Goal: Information Seeking & Learning: Learn about a topic

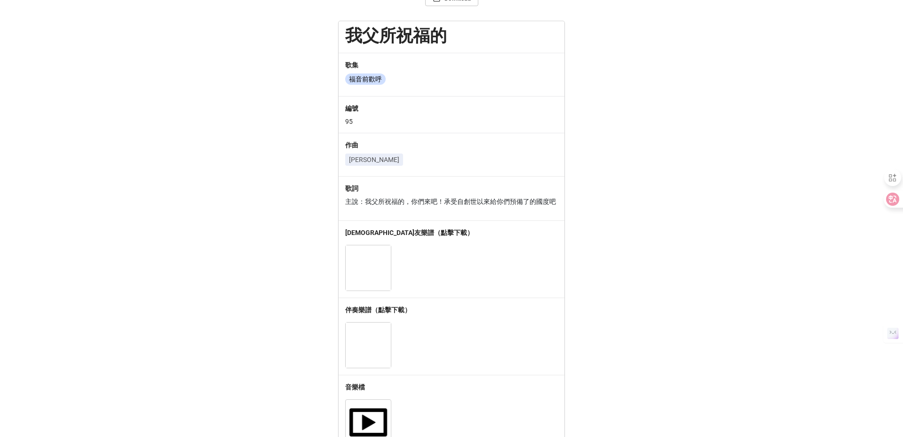
scroll to position [24, 0]
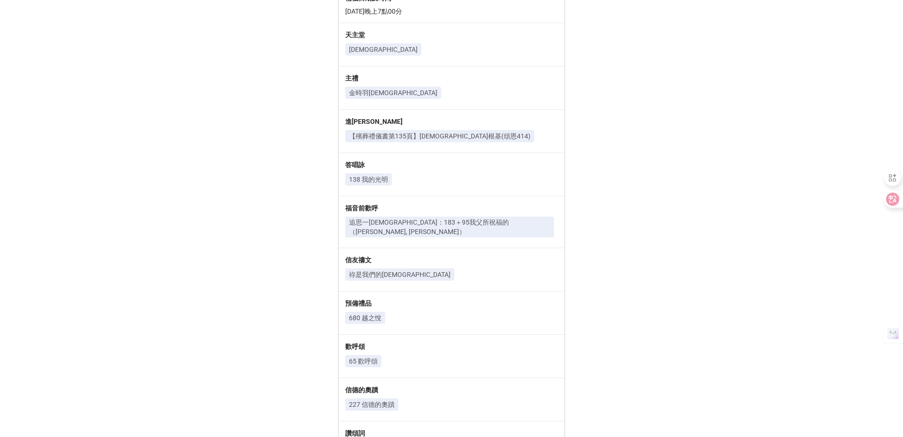
scroll to position [236, 0]
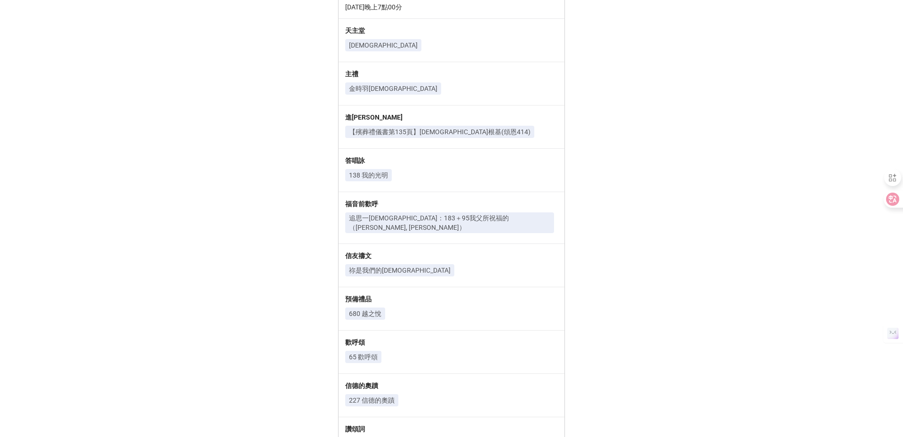
click at [370, 213] on p "追思一福音：183＋95我父所祝福的（江文也, 劉志明）" at bounding box center [449, 222] width 201 height 19
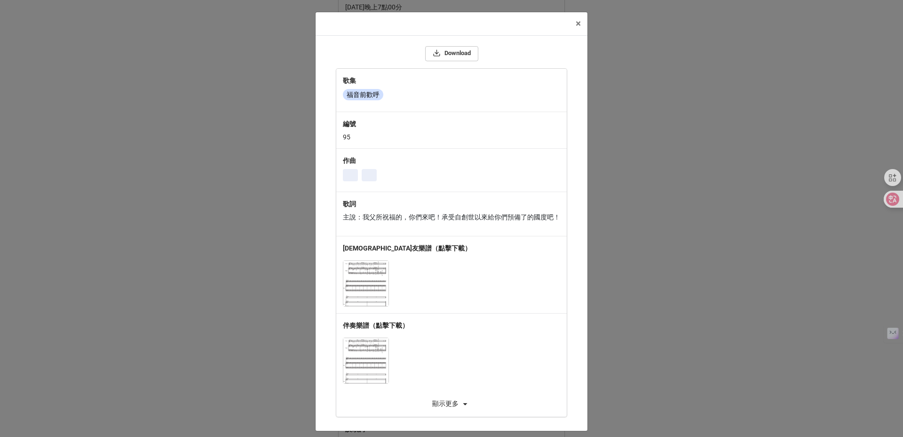
click at [370, 209] on div "歌詞" at bounding box center [451, 206] width 217 height 14
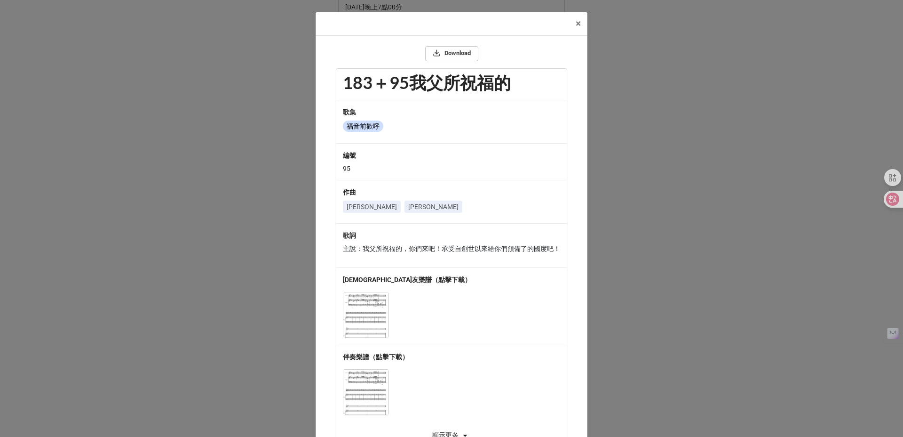
click at [370, 209] on div "江文也 劉志明" at bounding box center [451, 208] width 217 height 16
click at [367, 209] on link "江文也" at bounding box center [372, 206] width 58 height 12
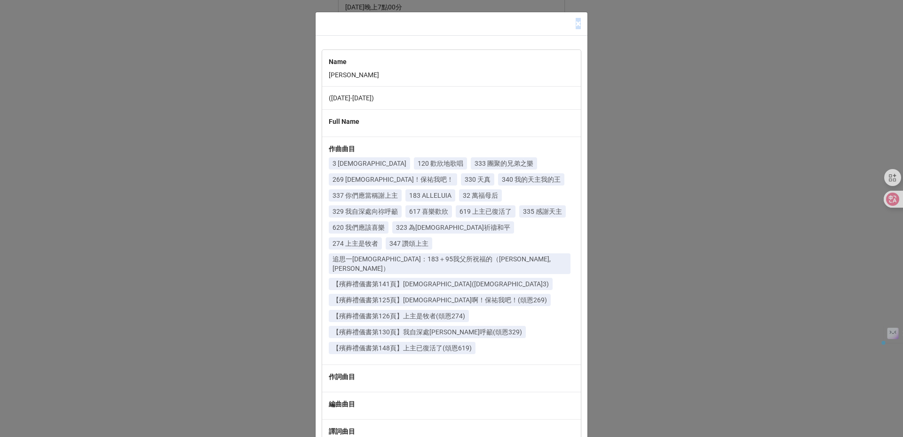
click at [576, 20] on span "×" at bounding box center [578, 23] width 5 height 11
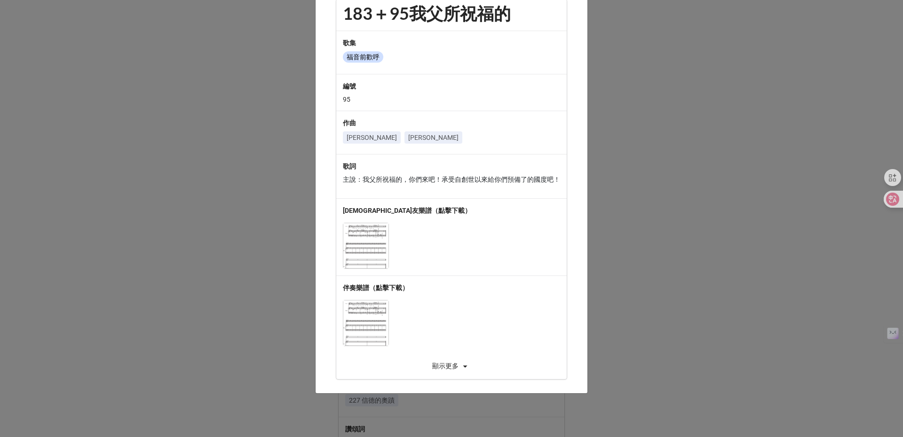
scroll to position [84, 0]
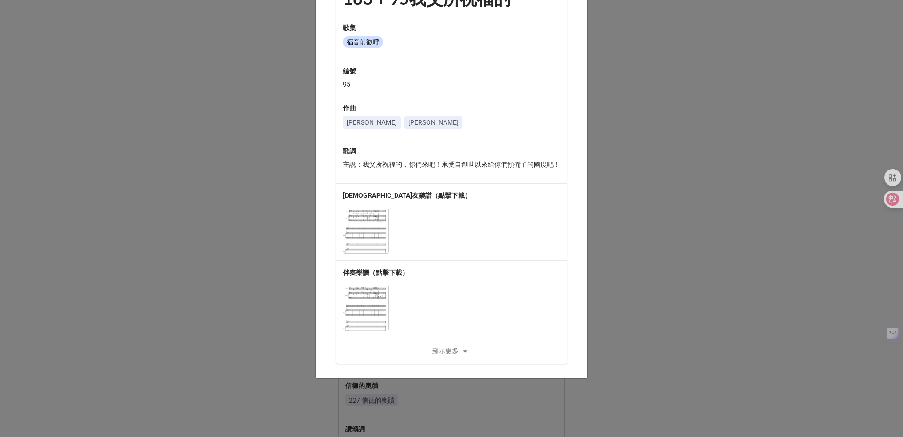
click at [447, 348] on div "顯示更多" at bounding box center [451, 350] width 231 height 11
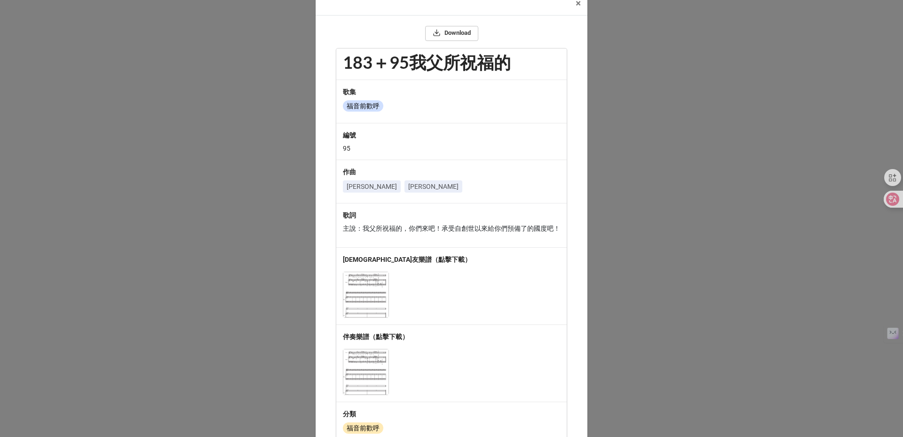
scroll to position [22, 0]
click at [576, 0] on span "×" at bounding box center [578, 1] width 5 height 11
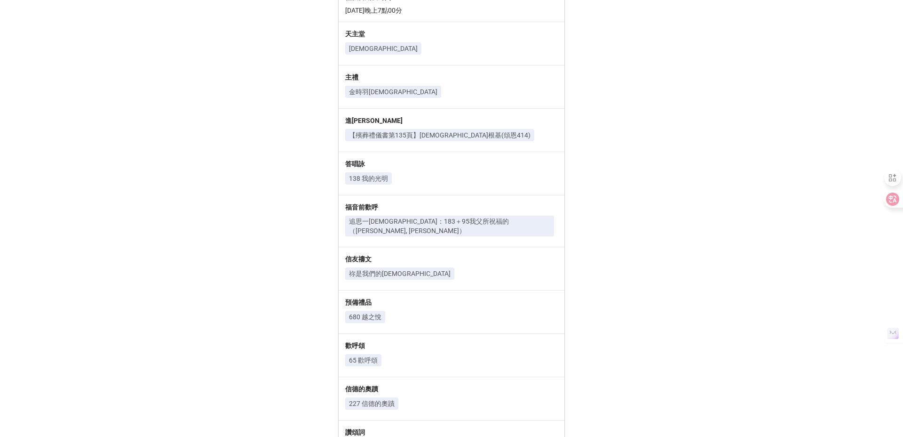
scroll to position [231, 0]
click at [672, 57] on div "Download 🙏🏻 李少馨 (Dominic) 姊妹逾越聖祭 可點擊曲目名稱查看歌詞、樂譜、多媒體檔案。 禮儀日期及時間 2025年10月8日晚上7點00…" at bounding box center [451, 251] width 903 height 948
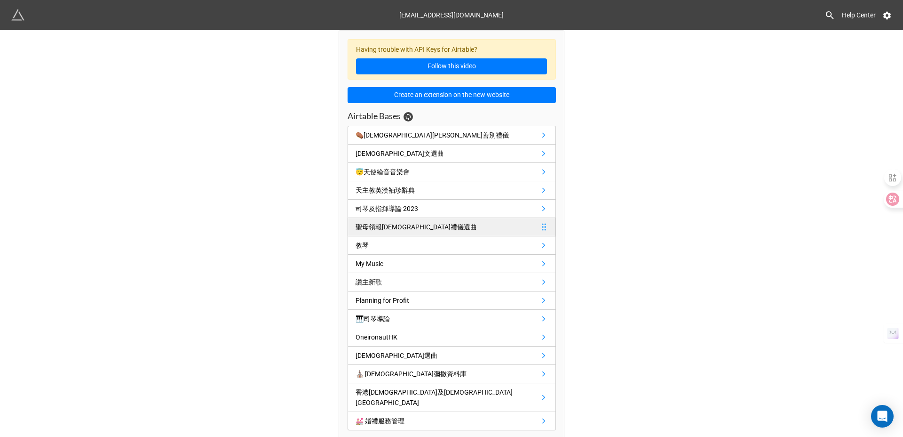
click at [386, 223] on div "聖母領報[DEMOGRAPHIC_DATA]禮儀選曲" at bounding box center [416, 227] width 121 height 10
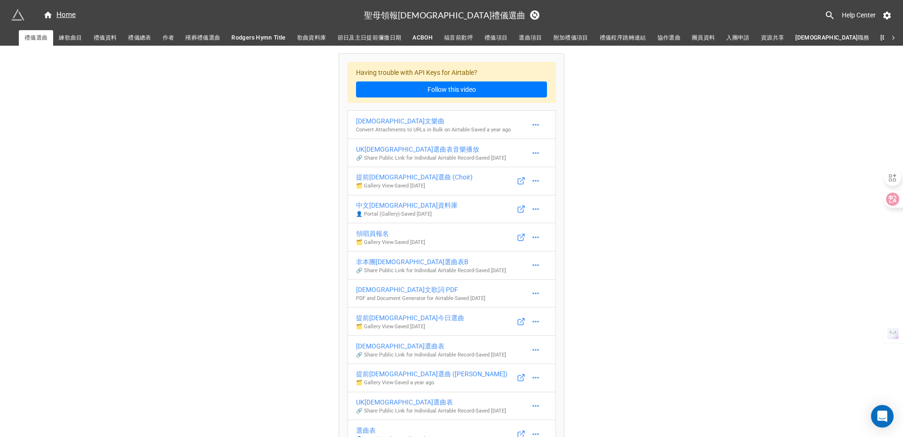
click at [208, 41] on span "殯葬禮儀選曲" at bounding box center [202, 38] width 35 height 10
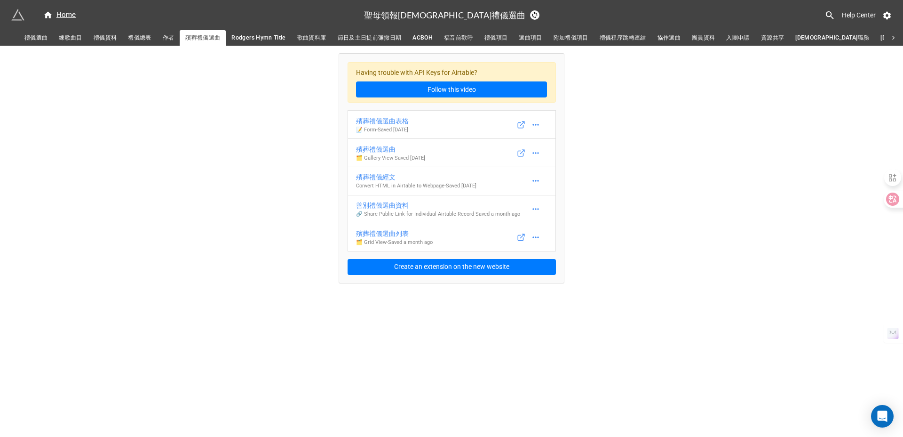
click at [309, 40] on span "歌曲資料庫" at bounding box center [311, 38] width 29 height 10
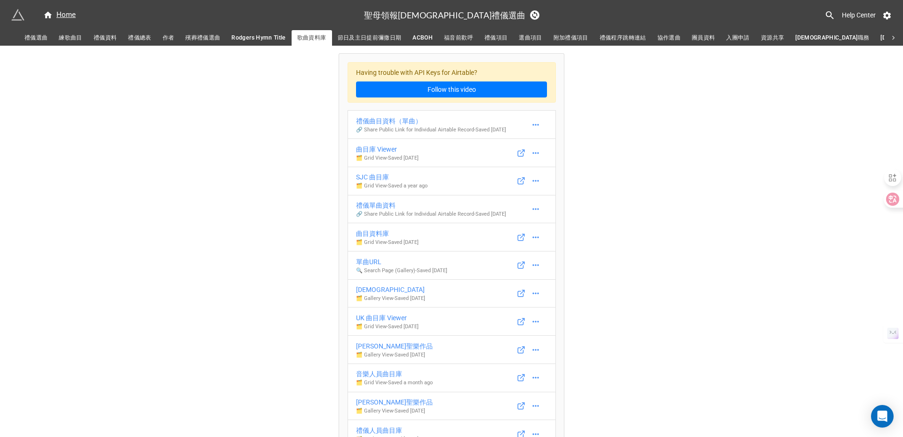
click at [212, 36] on span "殯葬禮儀選曲" at bounding box center [202, 38] width 35 height 10
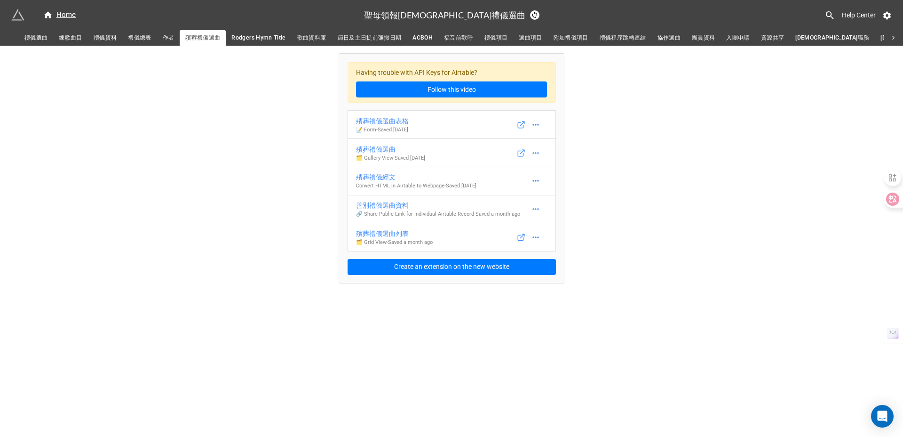
click at [208, 66] on div "Having trouble with API Keys for Airtable? Follow this video 殯葬禮儀選曲表格 📝 Form - …" at bounding box center [451, 165] width 903 height 238
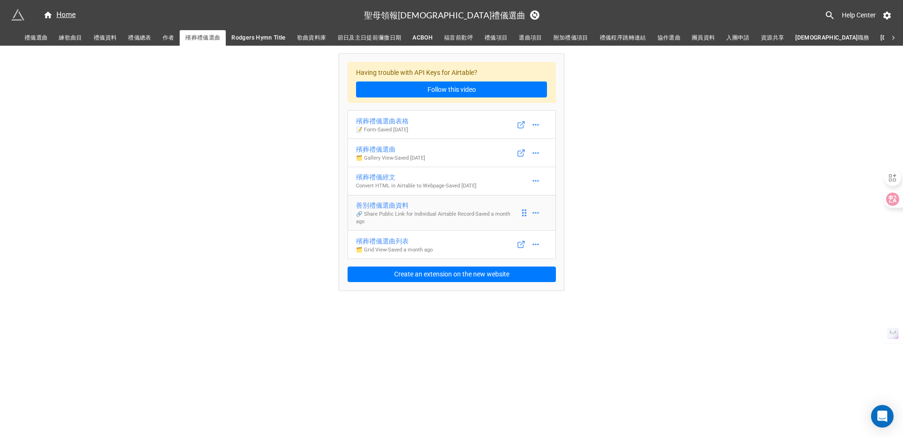
click at [370, 201] on div "善別禮儀選曲資料" at bounding box center [438, 205] width 164 height 10
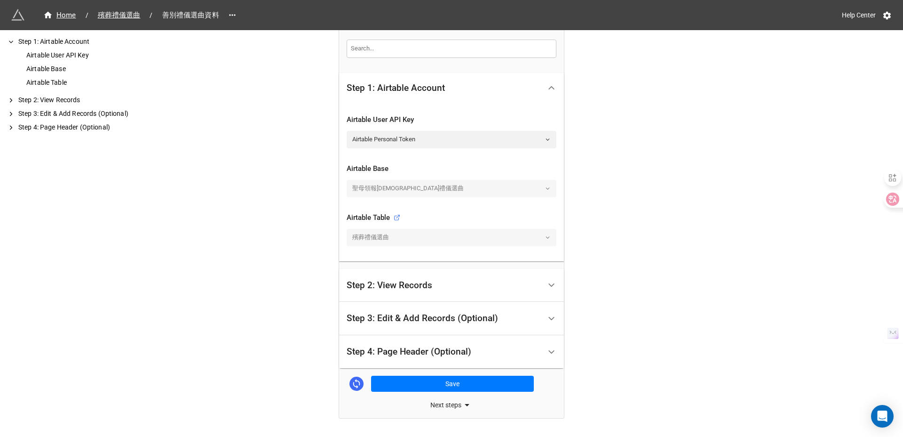
scroll to position [176, 0]
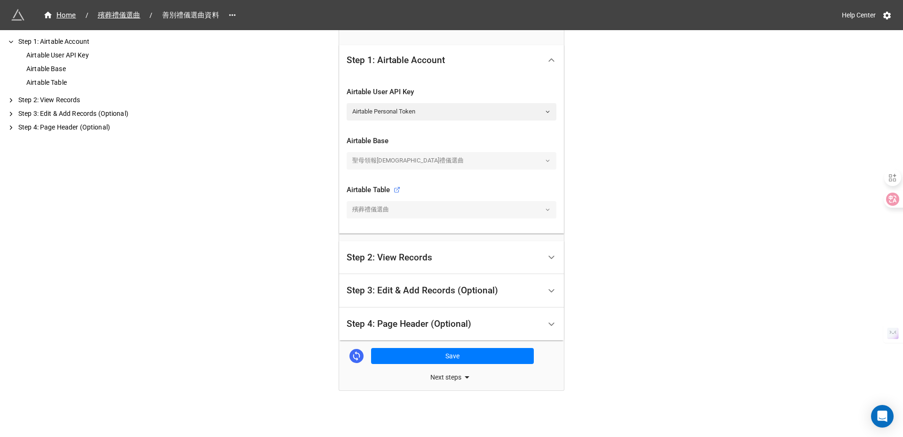
click at [363, 253] on div "Step 2: View Records" at bounding box center [390, 257] width 86 height 9
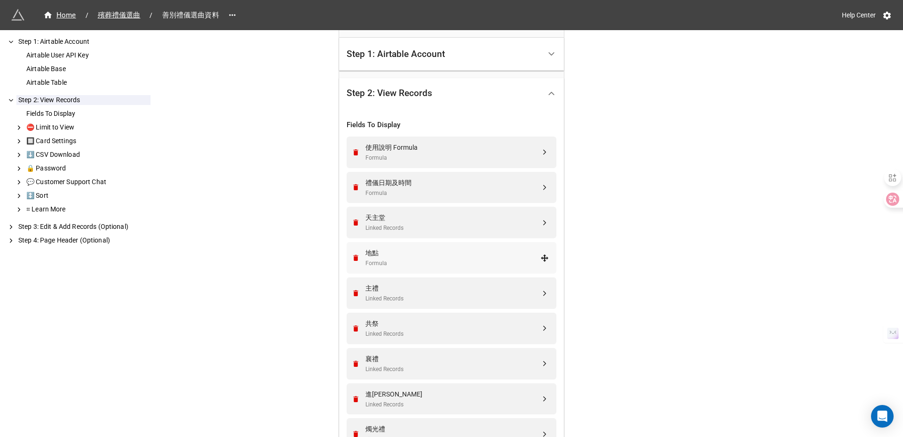
click at [366, 251] on div "地點" at bounding box center [453, 253] width 175 height 10
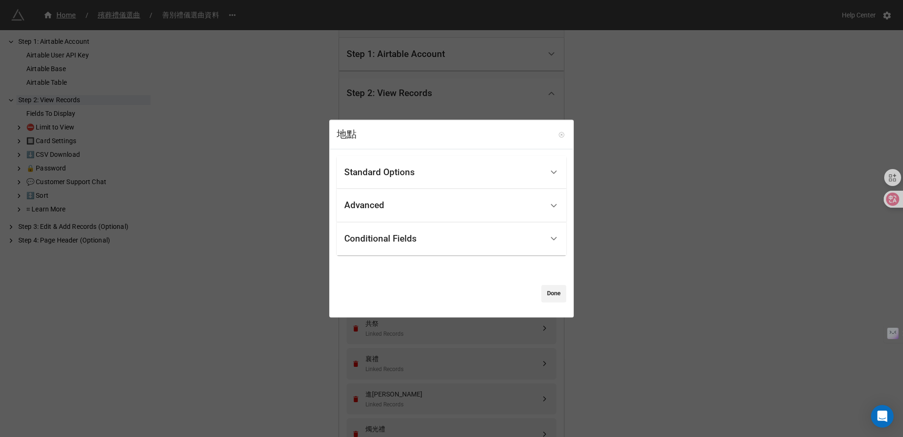
click at [559, 133] on icon at bounding box center [562, 134] width 7 height 7
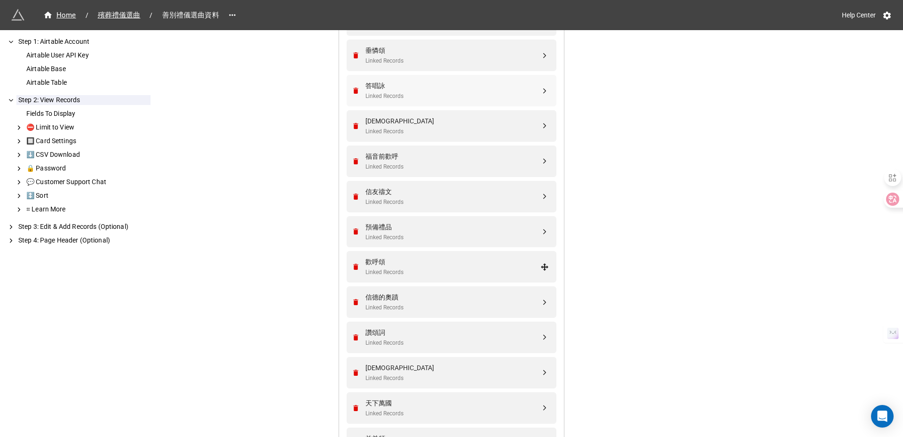
scroll to position [591, 0]
click at [466, 228] on div "預備禮品" at bounding box center [453, 226] width 175 height 10
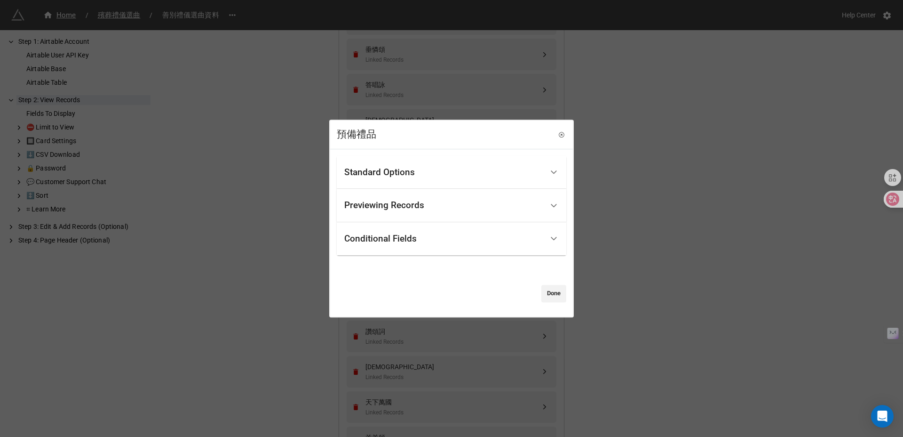
click at [457, 208] on div "Previewing Records" at bounding box center [443, 205] width 199 height 22
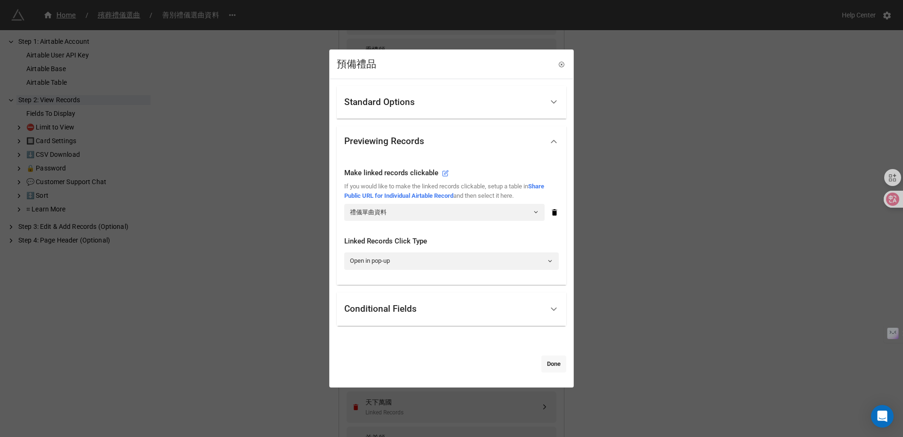
click at [545, 360] on link "Done" at bounding box center [554, 363] width 25 height 17
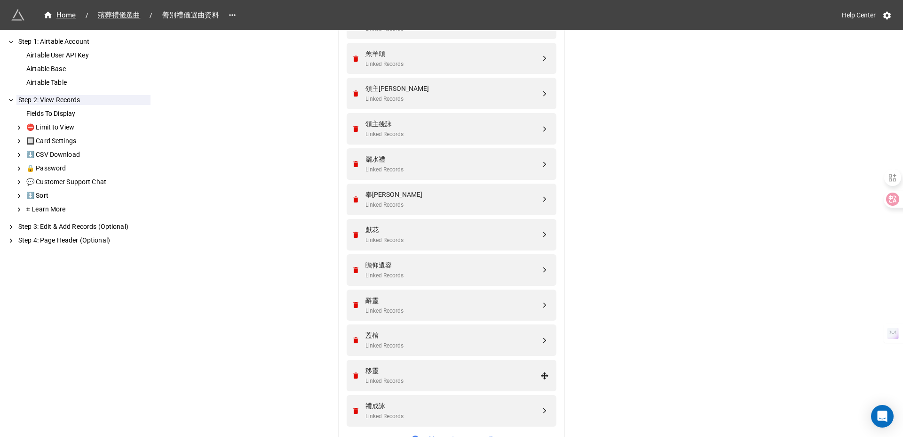
scroll to position [978, 0]
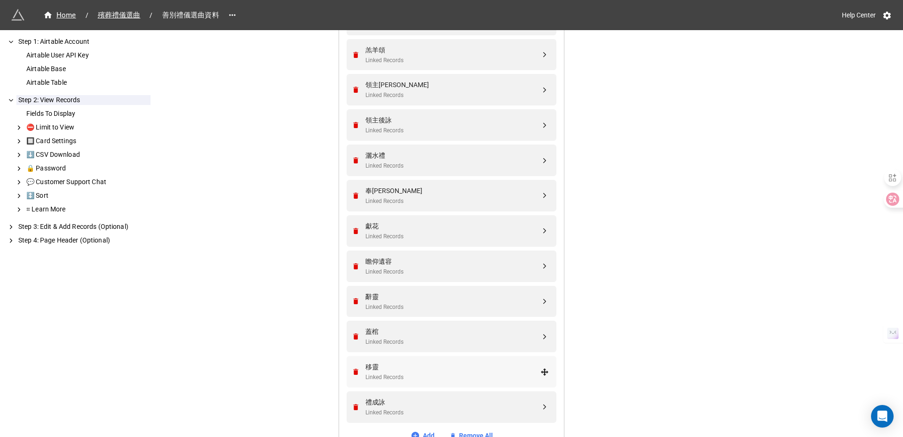
click at [545, 360] on div "移靈 Linked Records" at bounding box center [450, 372] width 198 height 32
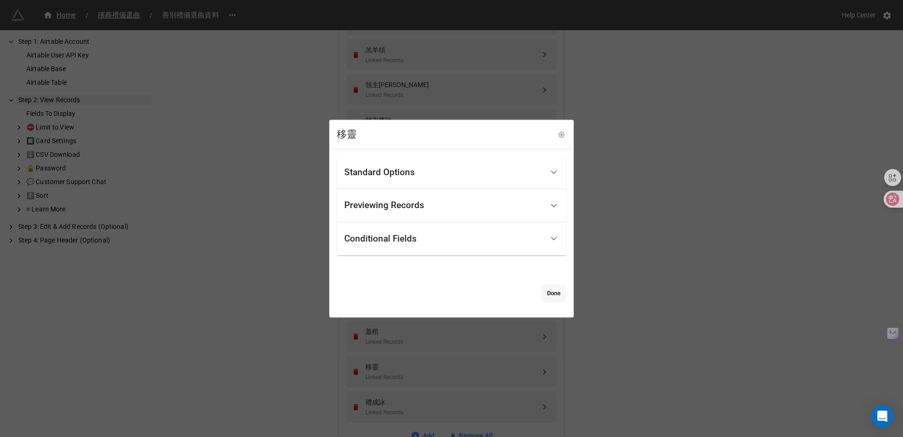
click at [552, 295] on link "Done" at bounding box center [554, 293] width 25 height 17
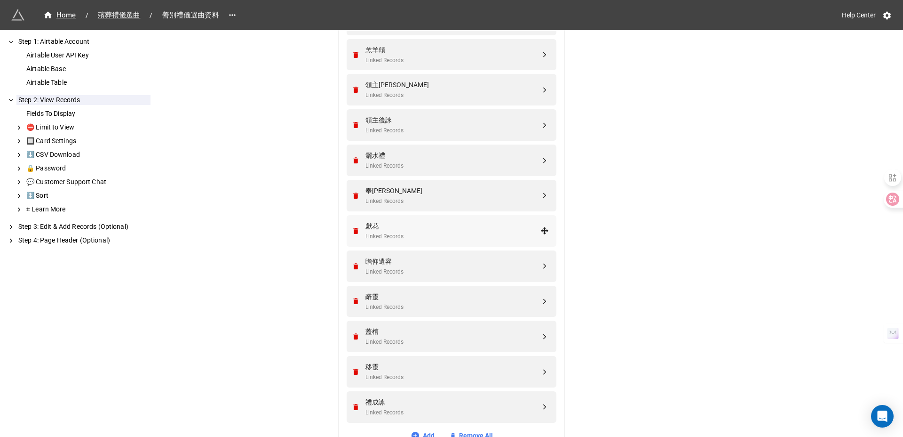
click at [483, 228] on div "獻花" at bounding box center [453, 226] width 175 height 10
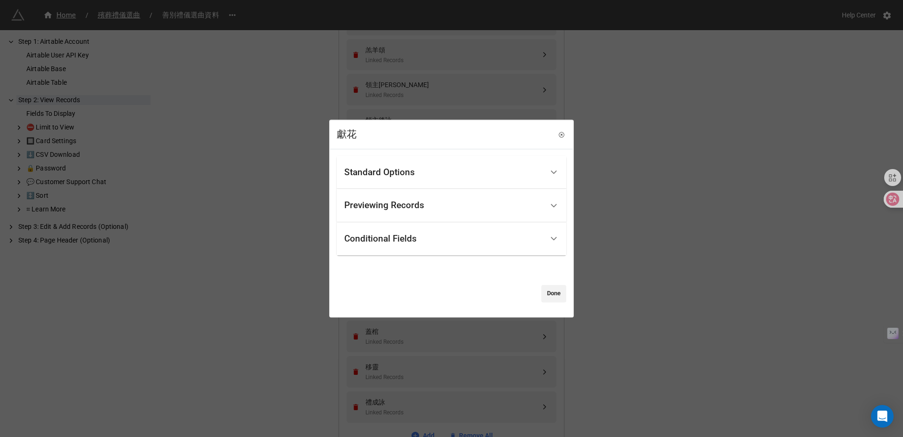
click at [477, 213] on div "Previewing Records" at bounding box center [443, 205] width 199 height 22
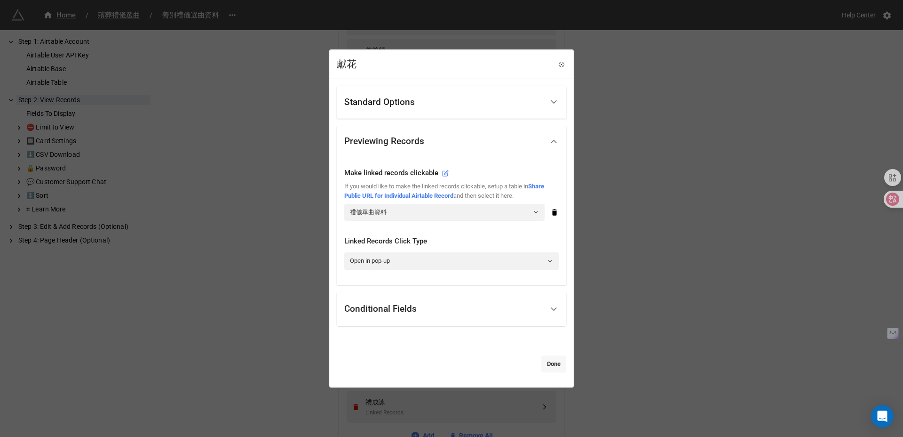
click at [545, 367] on link "Done" at bounding box center [554, 363] width 25 height 17
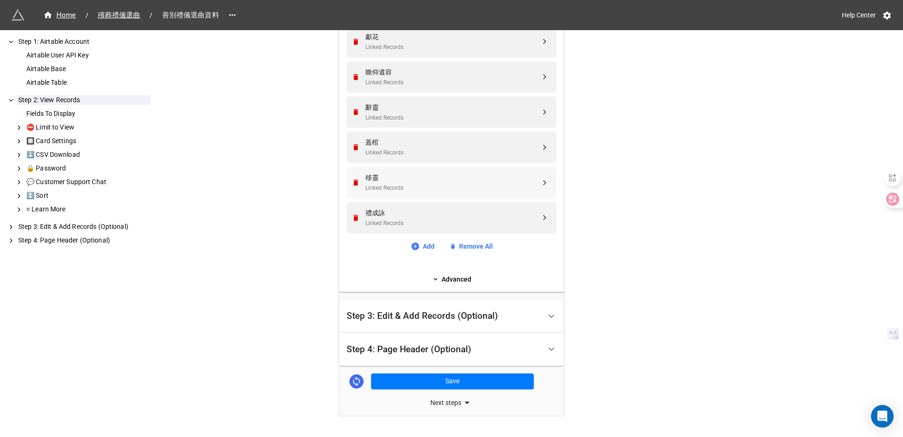
scroll to position [1172, 0]
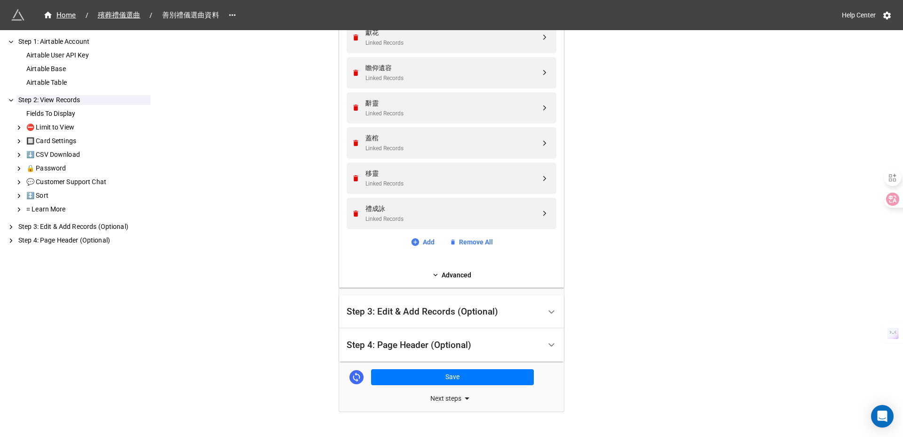
click at [533, 333] on div "Step 4: Page Header (Optional)" at bounding box center [451, 344] width 225 height 33
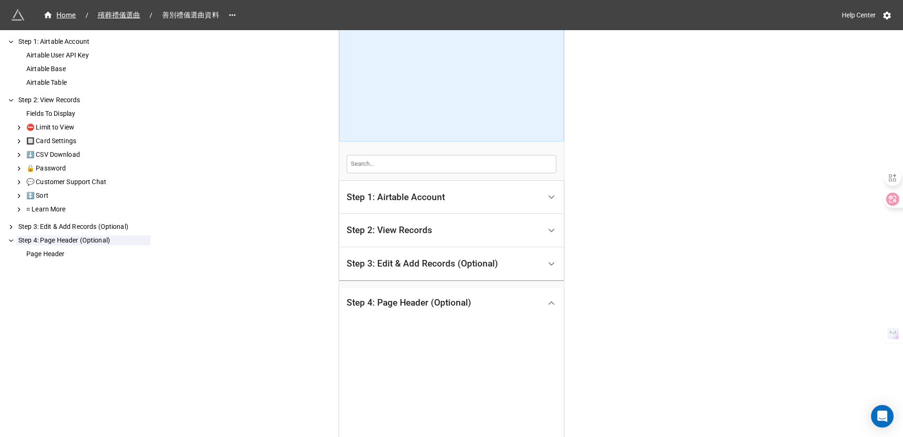
scroll to position [28, 0]
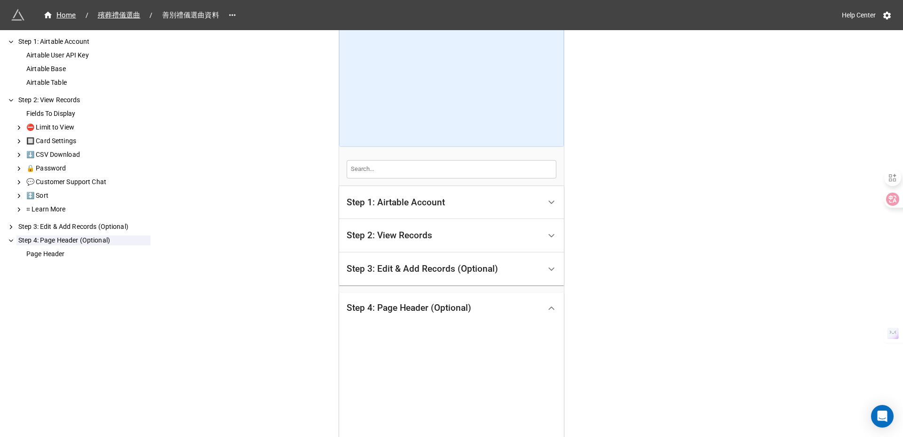
click at [498, 293] on div "Step 4: Page Header (Optional) Page Header Select extension" at bounding box center [451, 402] width 225 height 218
click at [487, 243] on div "Step 2: View Records" at bounding box center [444, 235] width 194 height 22
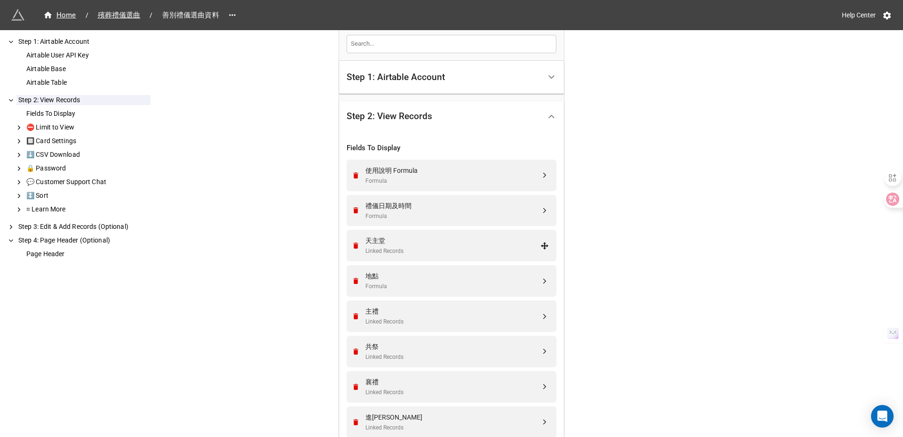
scroll to position [157, 0]
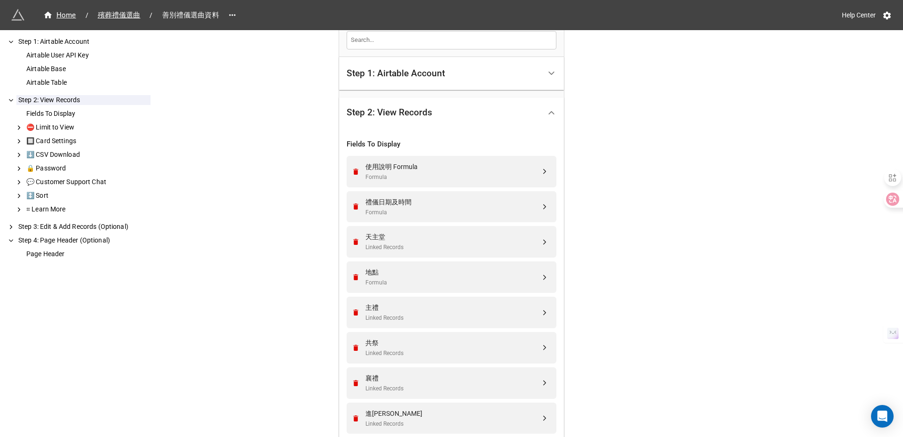
click at [459, 83] on div "Step 1: Airtable Account" at bounding box center [444, 74] width 194 height 22
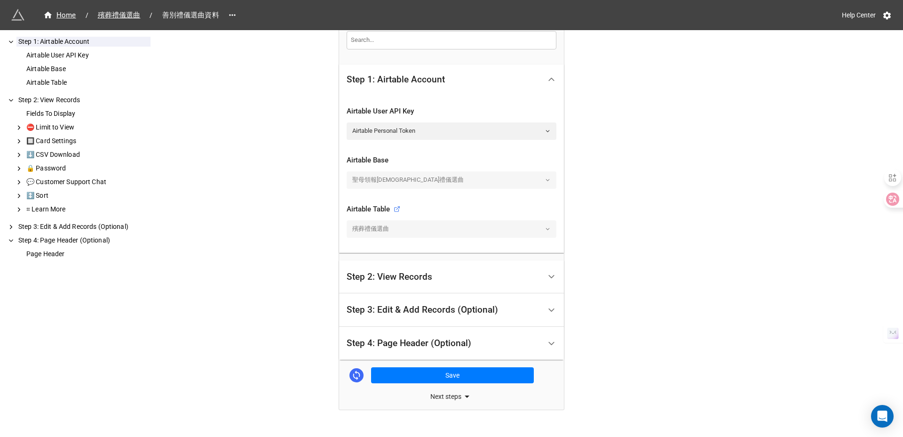
click at [457, 88] on div "Step 1: Airtable Account" at bounding box center [444, 79] width 194 height 22
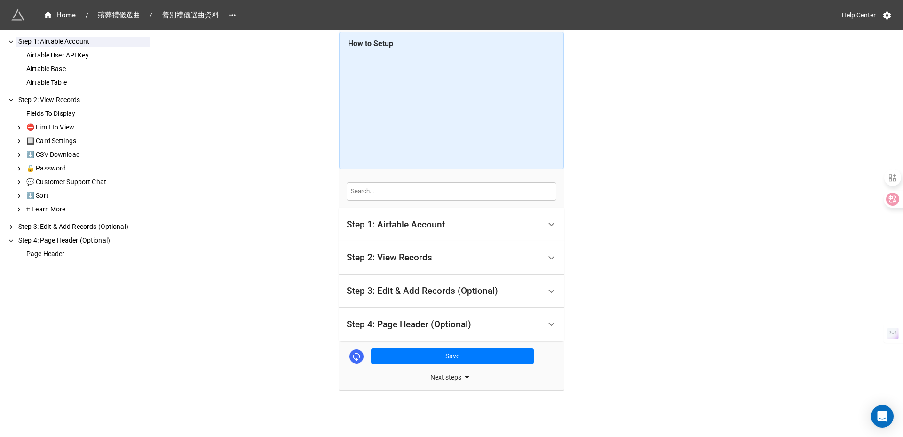
scroll to position [6, 0]
click at [403, 288] on div "Step 3: Edit & Add Records (Optional)" at bounding box center [423, 290] width 152 height 9
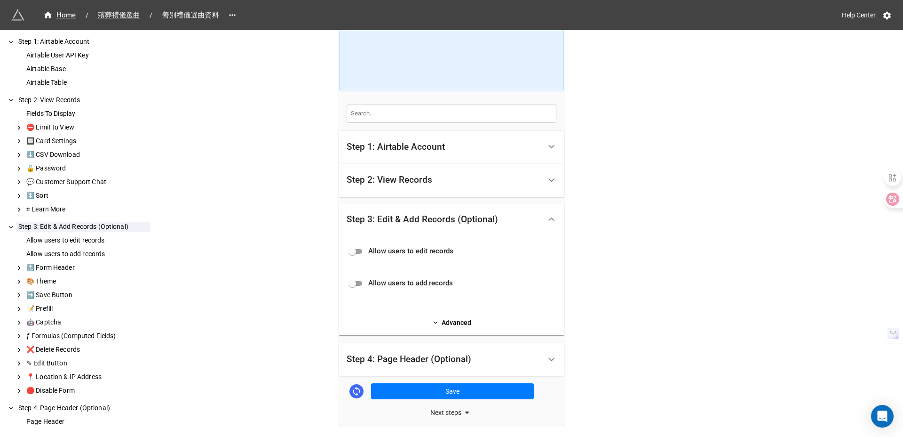
scroll to position [119, 0]
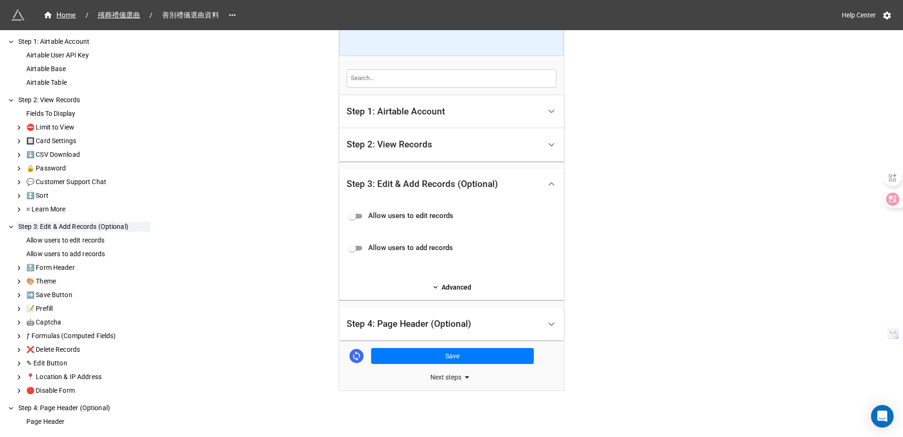
click at [398, 157] on div "Step 2: View Records" at bounding box center [451, 144] width 225 height 33
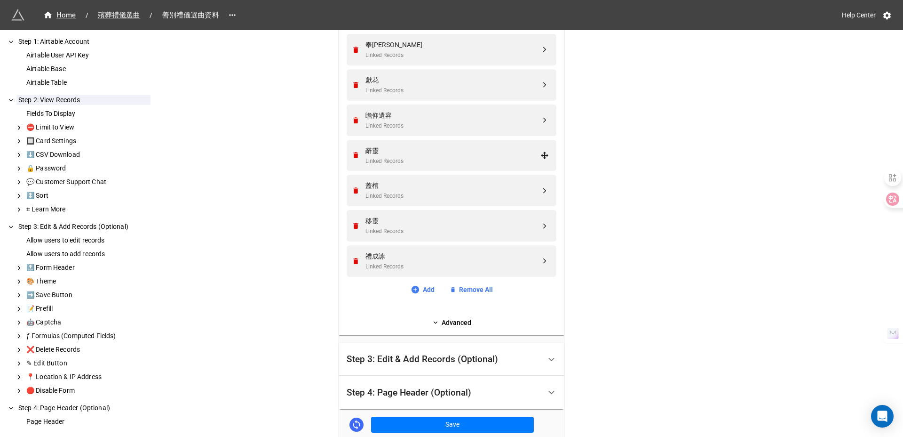
scroll to position [1134, 0]
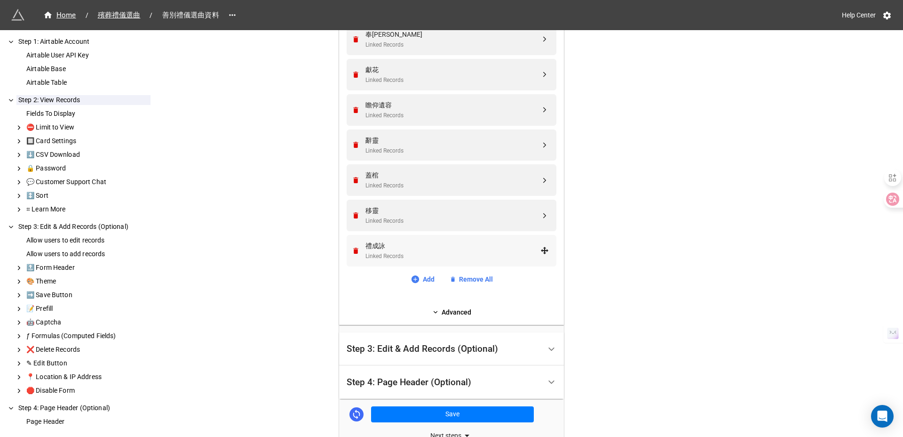
click at [446, 261] on div "禮成詠 Linked Records" at bounding box center [450, 251] width 198 height 32
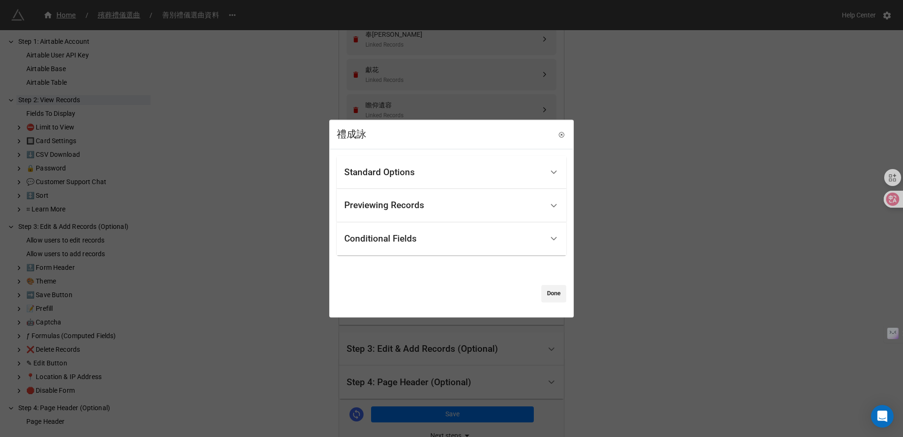
click at [393, 215] on div "Previewing Records" at bounding box center [443, 205] width 199 height 22
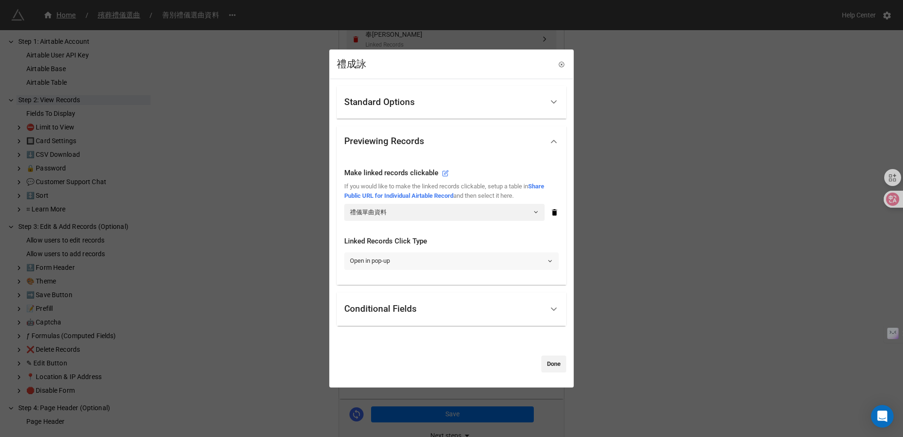
click at [408, 265] on link "Open in pop-up" at bounding box center [451, 261] width 215 height 17
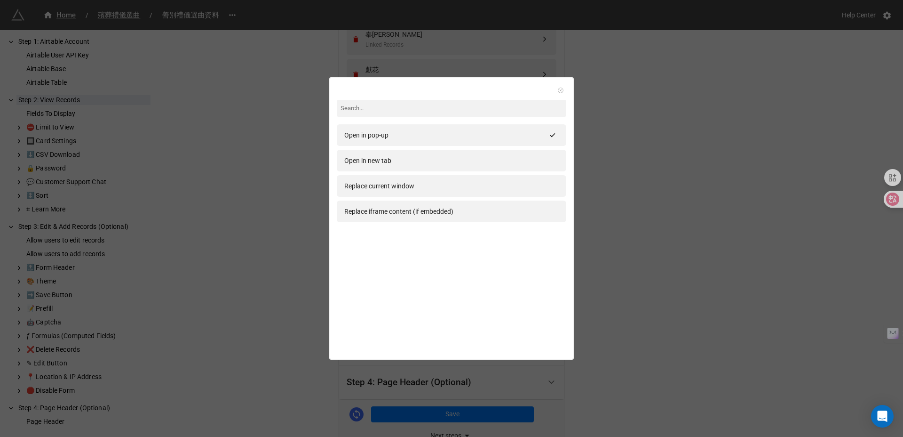
click at [558, 92] on icon at bounding box center [561, 90] width 7 height 7
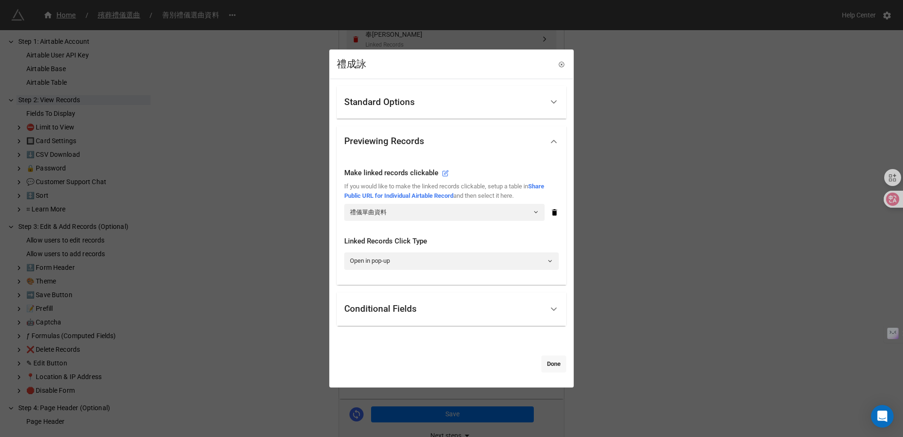
click at [549, 364] on link "Done" at bounding box center [554, 363] width 25 height 17
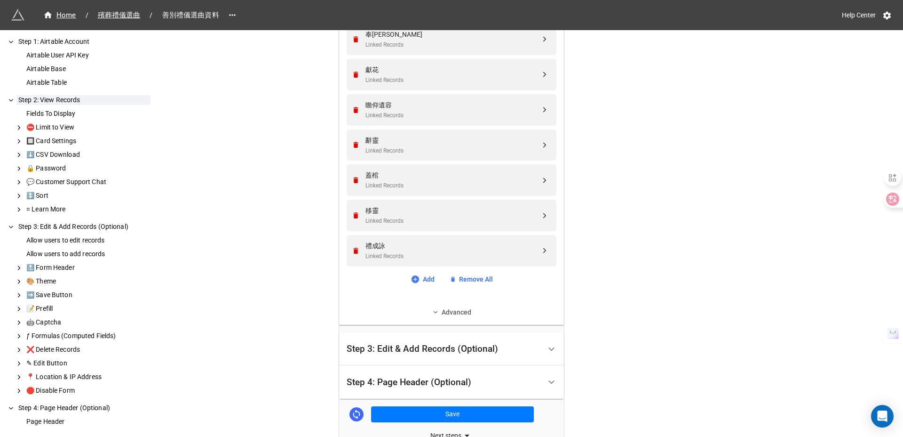
click at [509, 317] on link "Advanced" at bounding box center [452, 312] width 210 height 10
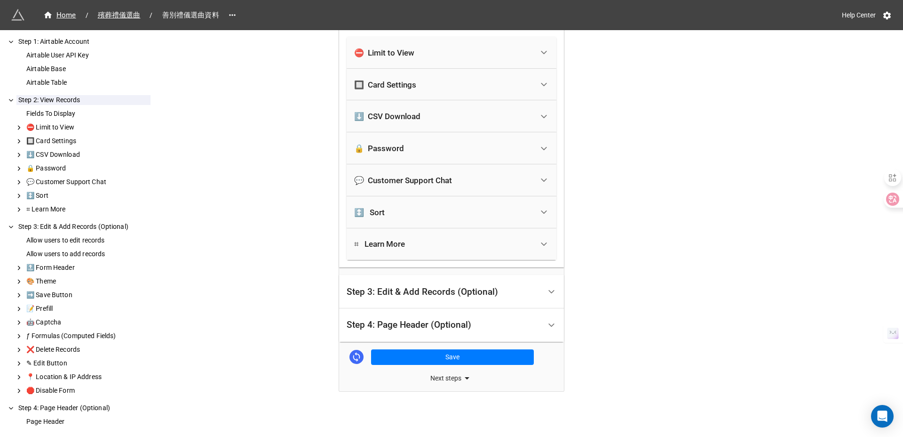
scroll to position [1413, 0]
click at [492, 320] on div "Step 4: Page Header (Optional)" at bounding box center [444, 324] width 194 height 22
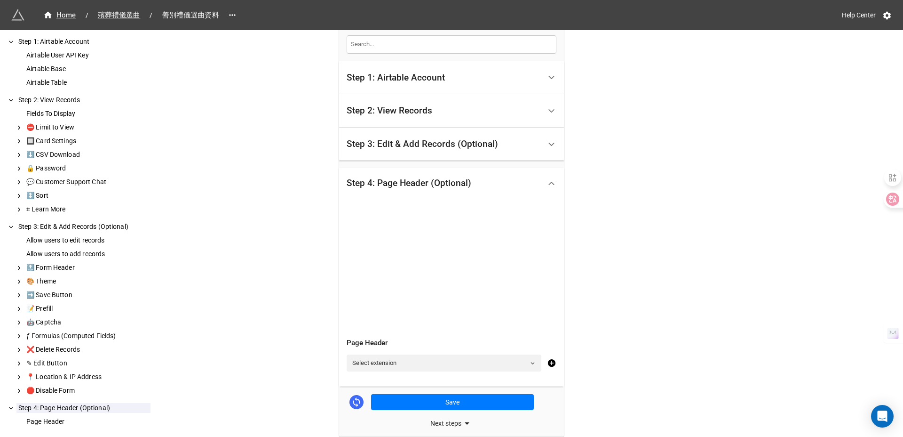
scroll to position [199, 0]
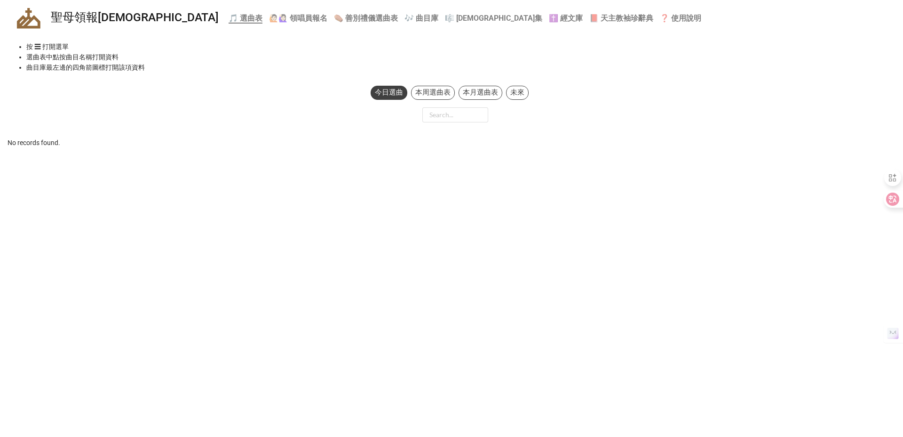
click at [334, 17] on b "⚰️ 善別禮儀選曲表" at bounding box center [366, 18] width 64 height 9
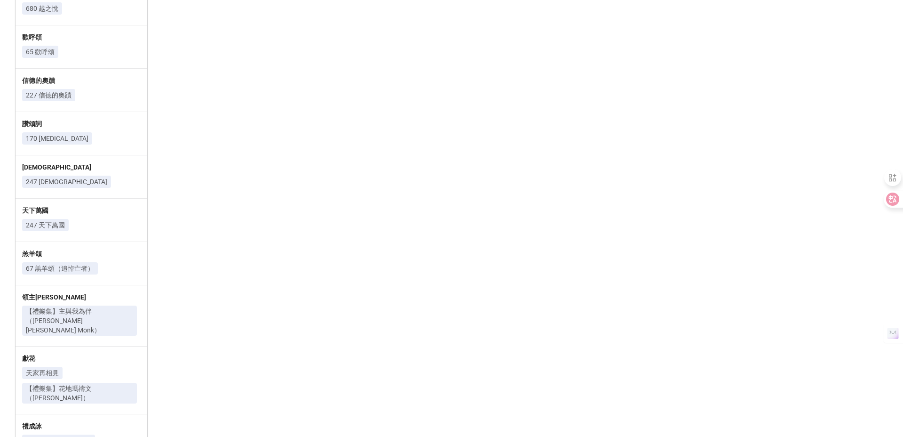
scroll to position [792, 0]
